Goal: Transaction & Acquisition: Purchase product/service

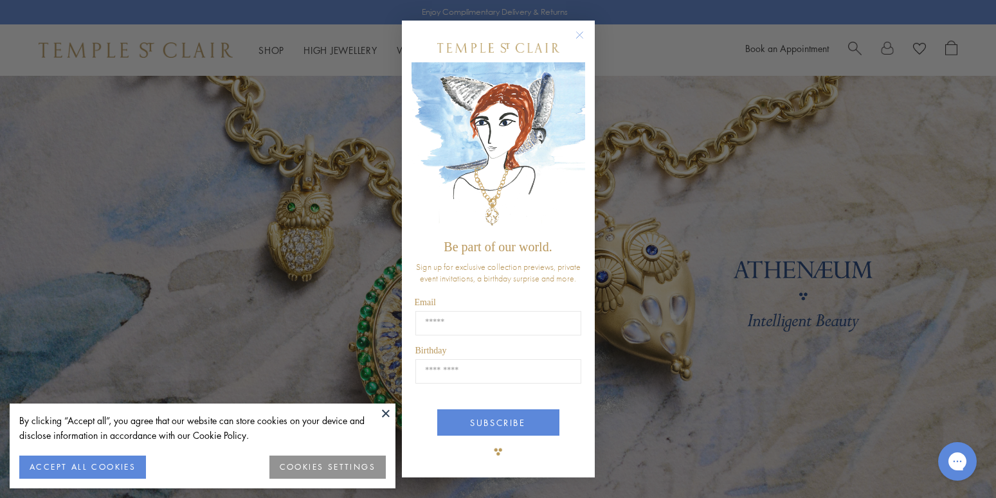
click at [582, 34] on circle "Close dialog" at bounding box center [578, 34] width 15 height 15
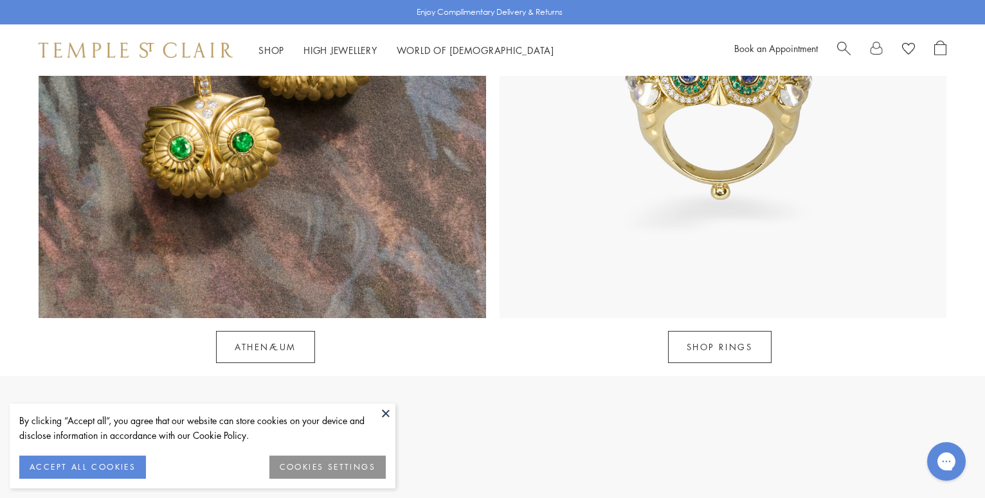
scroll to position [1334, 0]
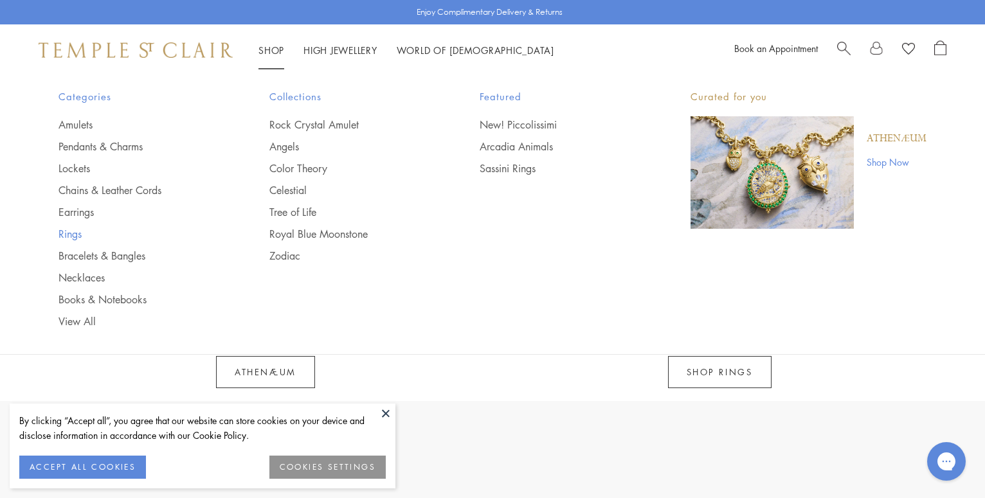
click at [72, 232] on link "Rings" at bounding box center [137, 234] width 159 height 14
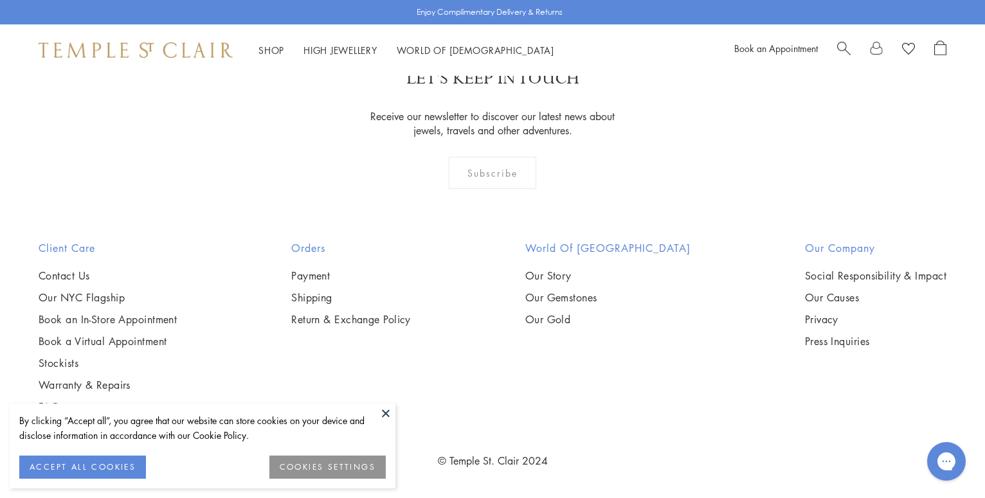
scroll to position [6032, 0]
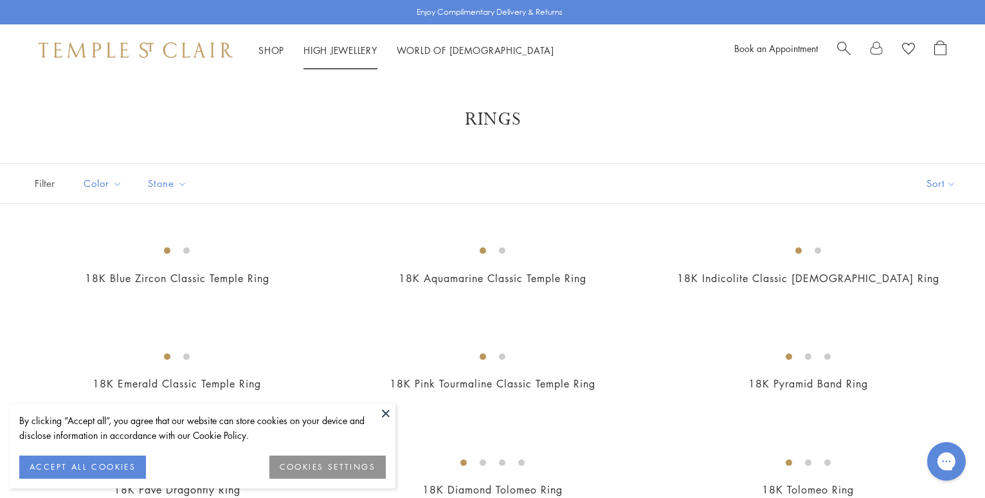
click at [350, 48] on link "High Jewellery High Jewellery" at bounding box center [340, 50] width 74 height 13
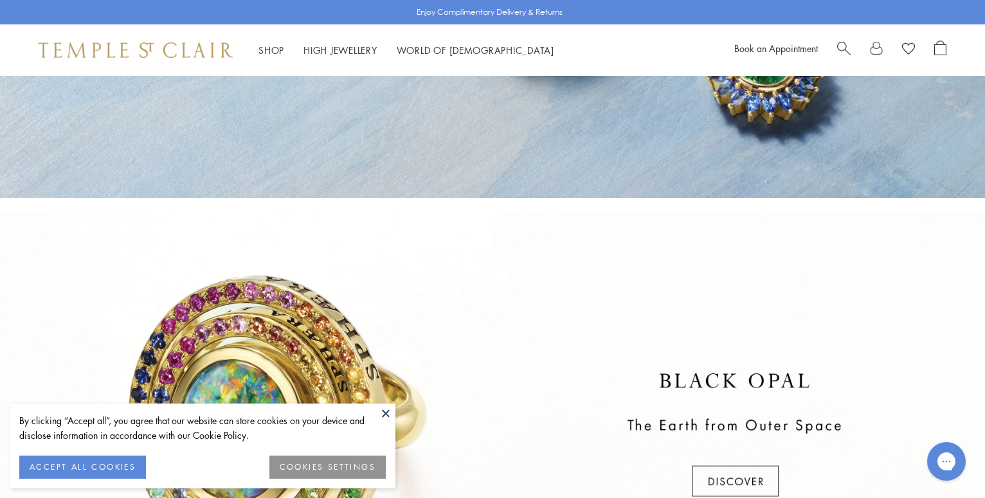
click at [110, 468] on button "ACCEPT ALL COOKIES" at bounding box center [82, 467] width 127 height 23
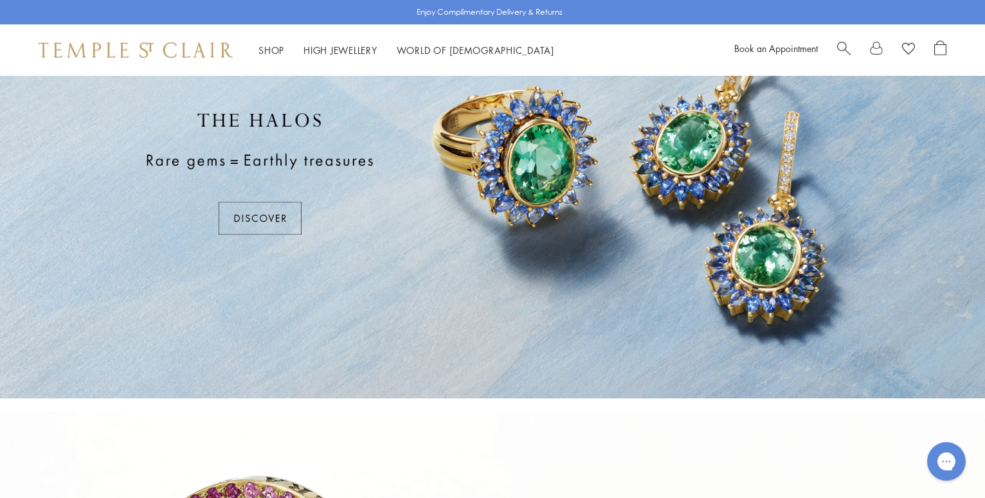
scroll to position [119, 0]
